Goal: Find specific page/section: Find specific page/section

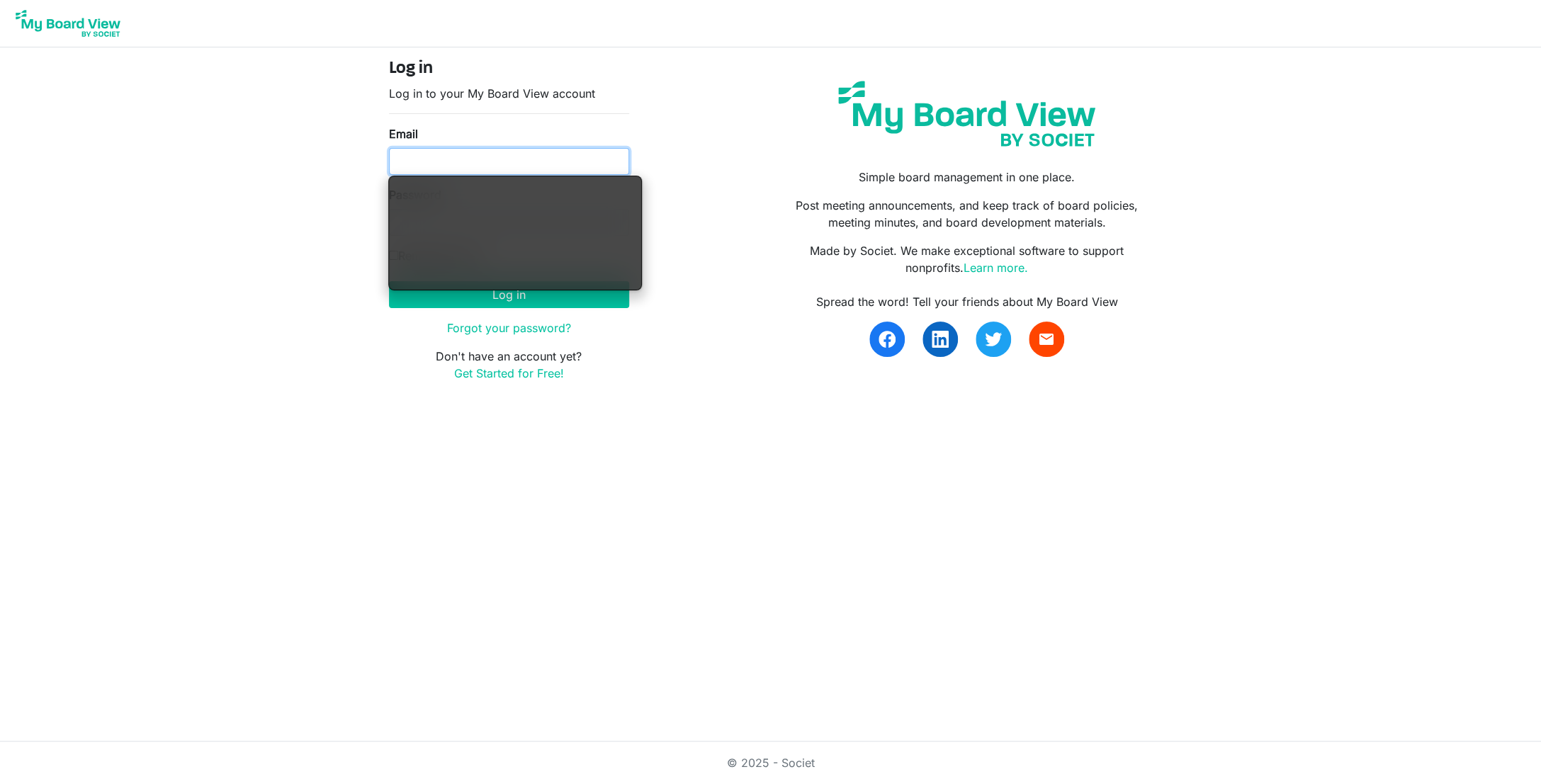
type input "ssayre@habitatcorning.org"
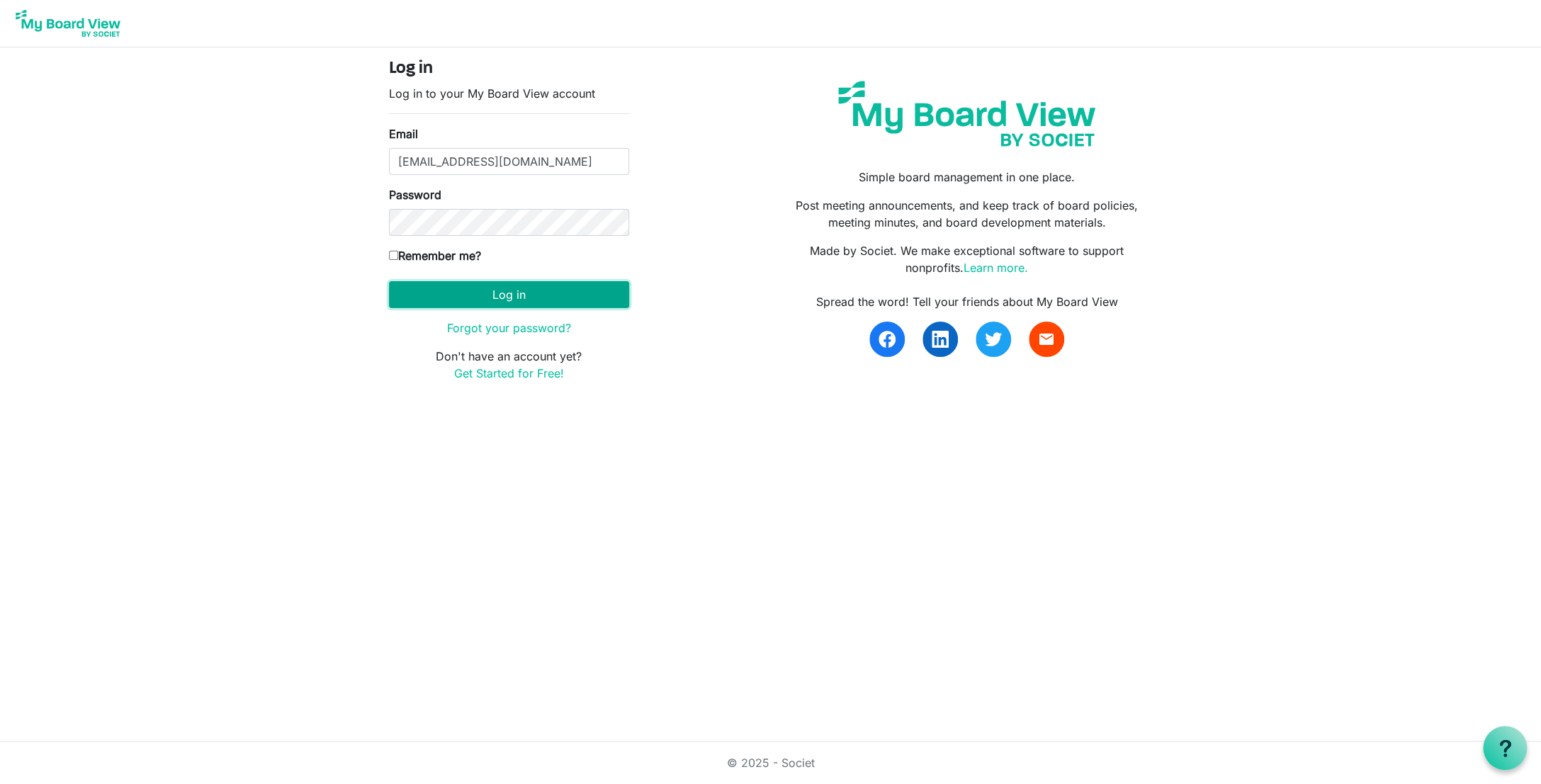
click at [569, 297] on button "Log in" at bounding box center [509, 295] width 240 height 27
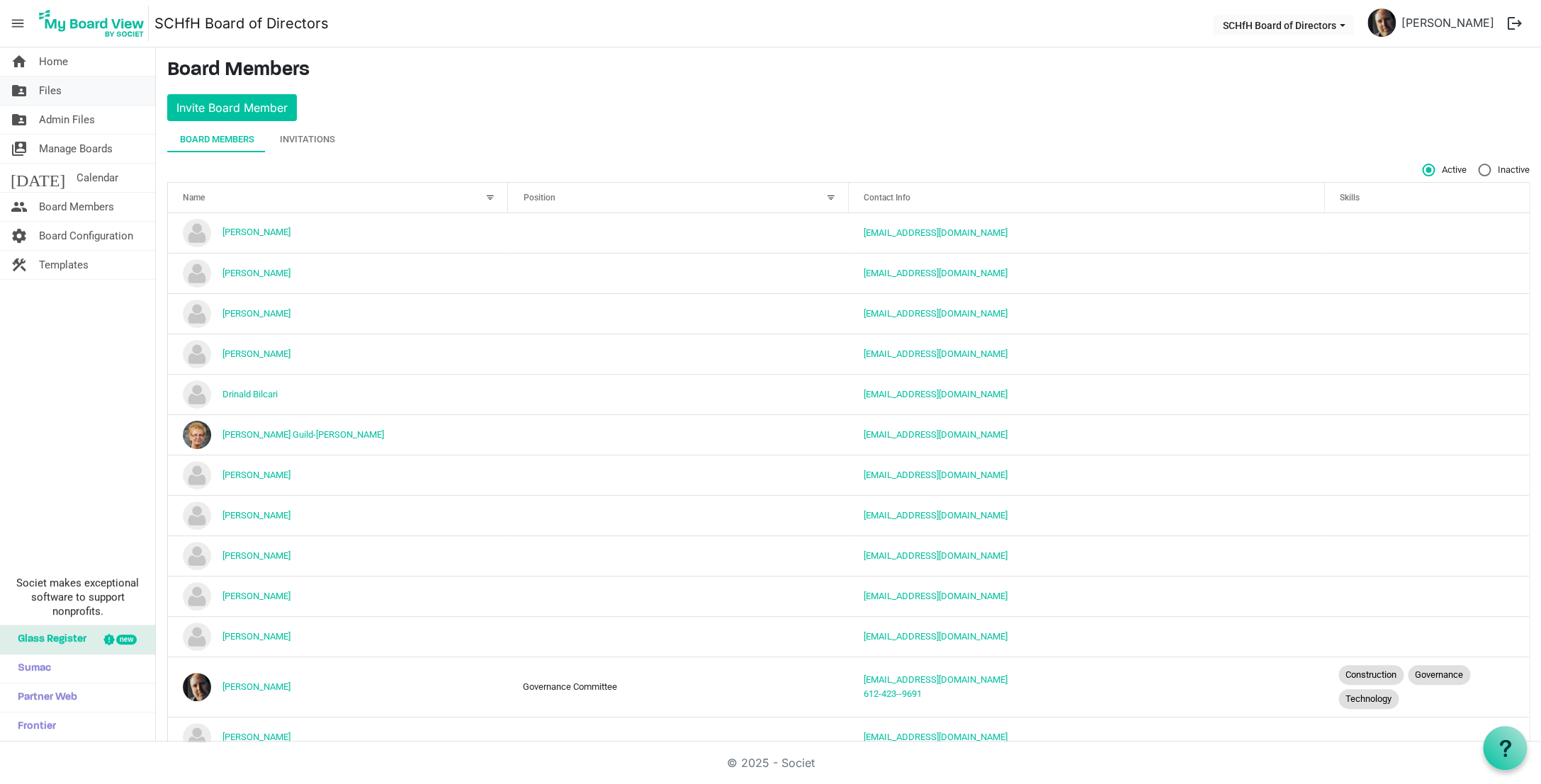
click at [46, 98] on span "Files" at bounding box center [50, 90] width 23 height 29
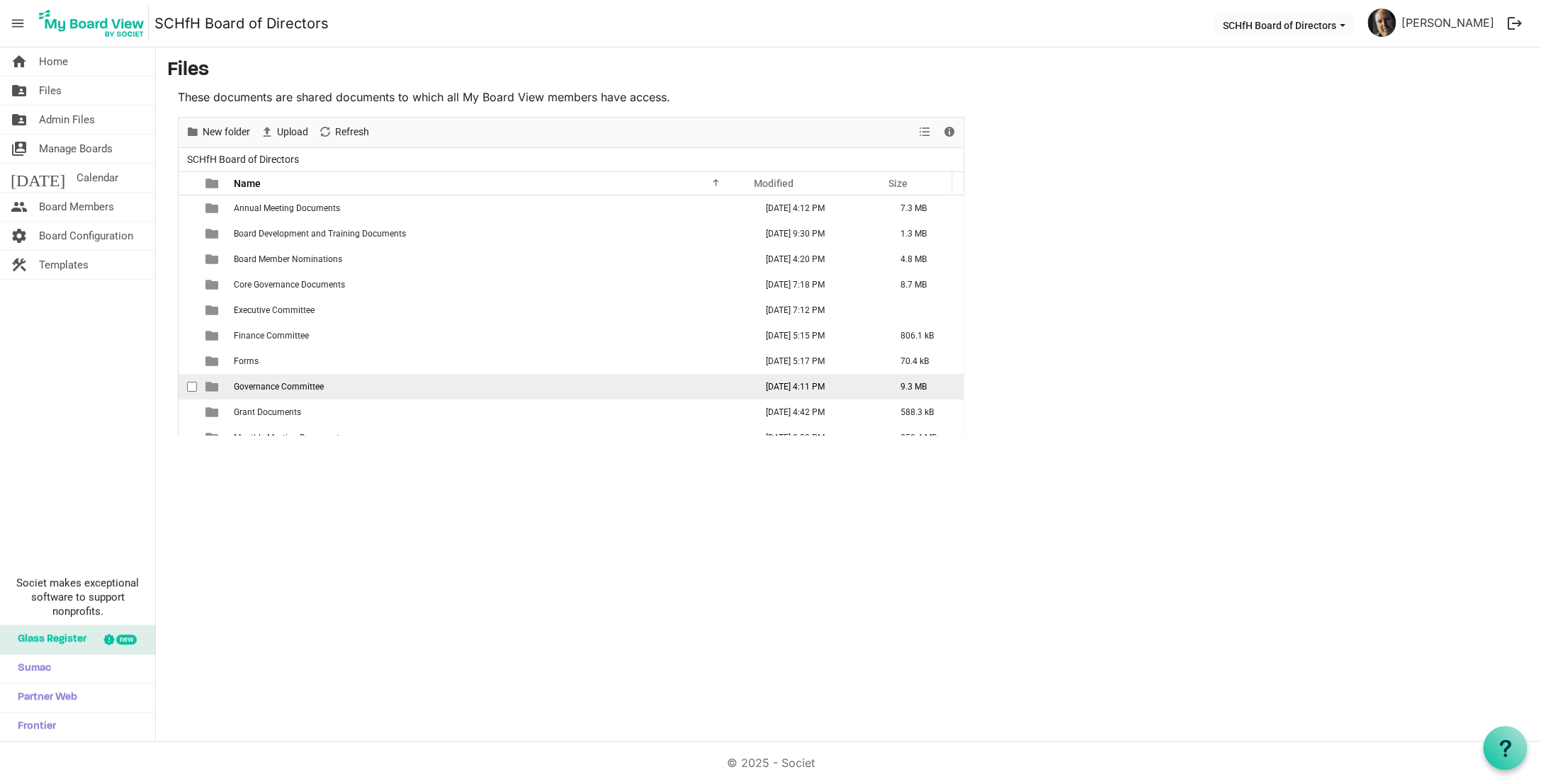
click at [302, 386] on span "Governance Committee" at bounding box center [279, 386] width 90 height 10
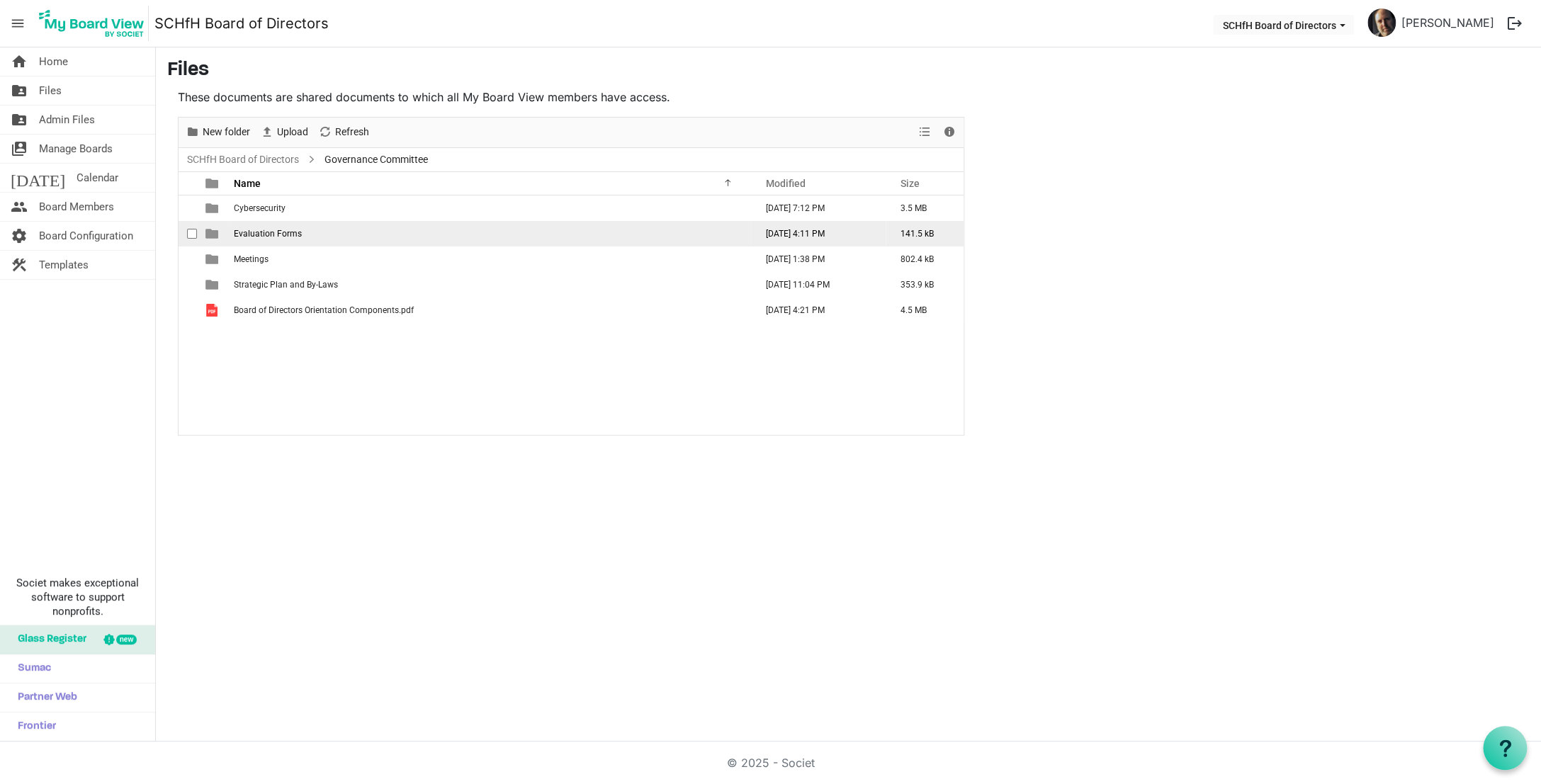
click at [286, 237] on span "Evaluation Forms" at bounding box center [268, 233] width 68 height 10
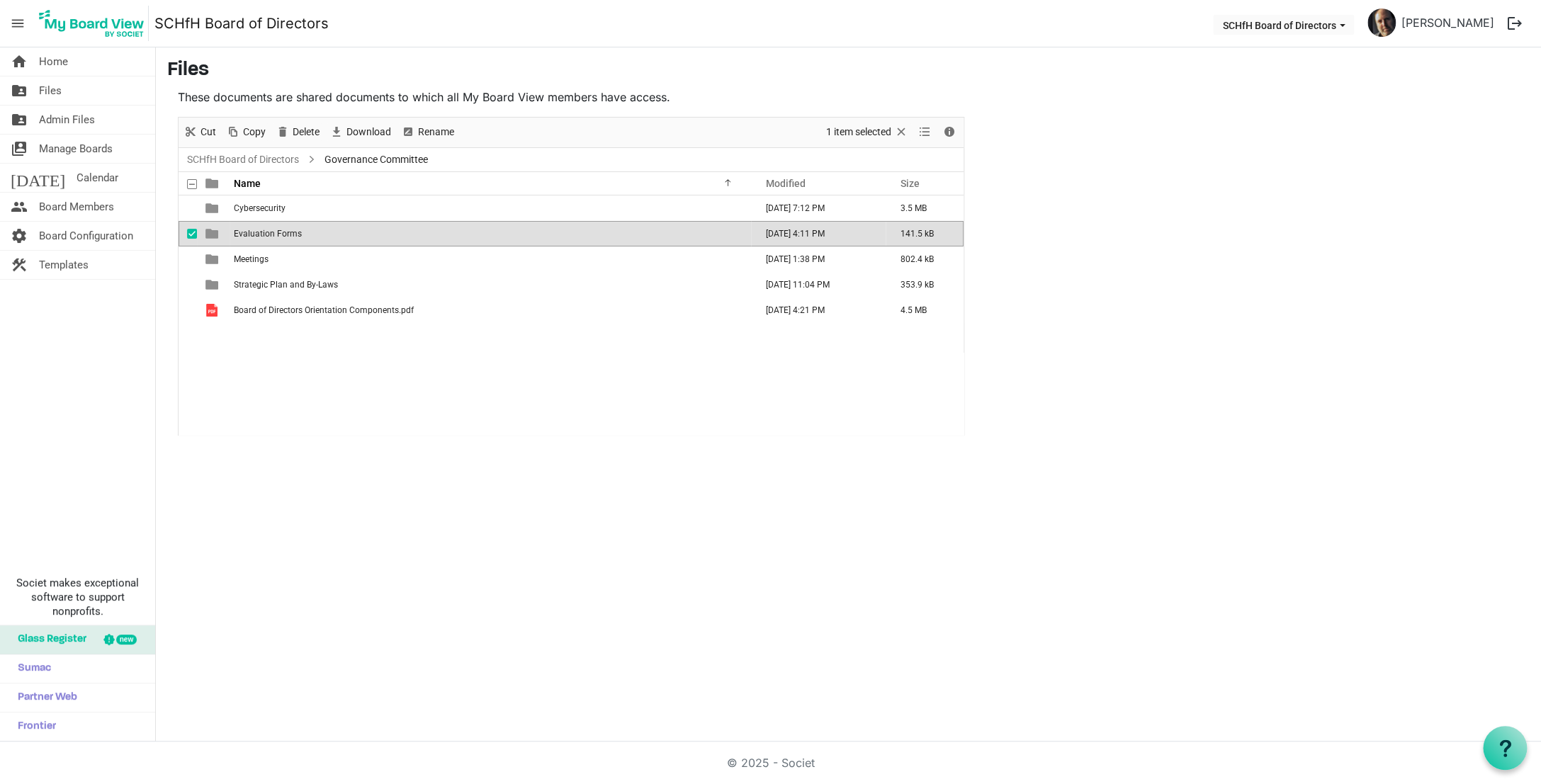
click at [286, 237] on span "Evaluation Forms" at bounding box center [268, 233] width 68 height 10
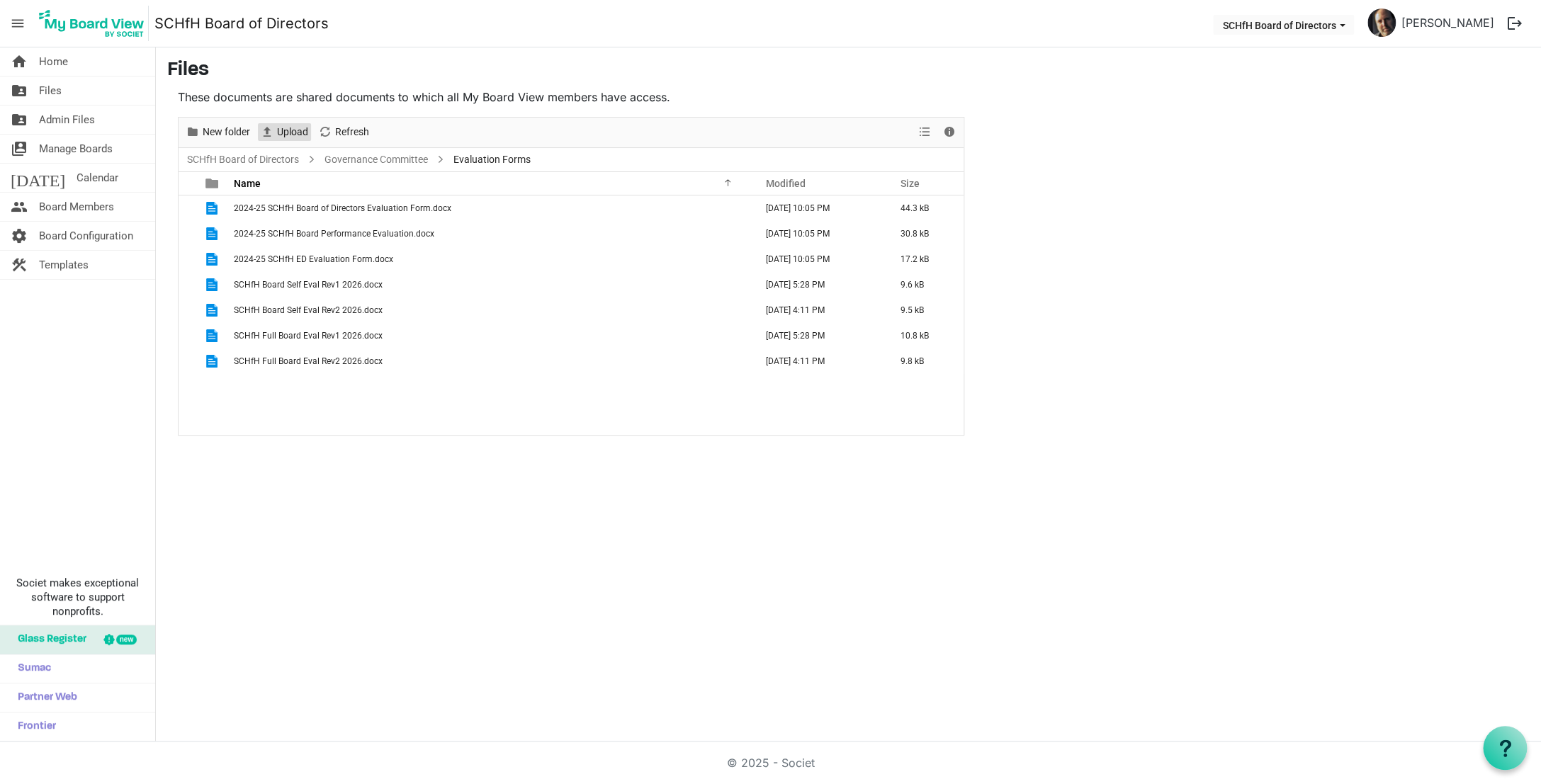
click at [289, 138] on span "Upload" at bounding box center [292, 132] width 34 height 17
